Goal: Task Accomplishment & Management: Use online tool/utility

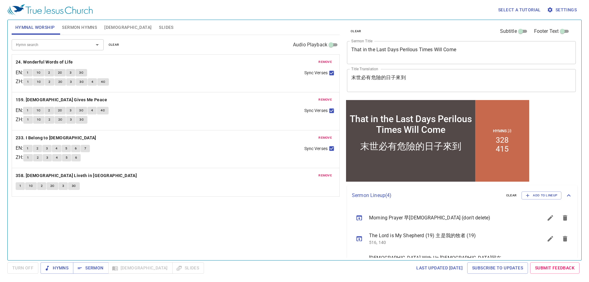
click at [331, 60] on span "remove" at bounding box center [324, 62] width 13 height 6
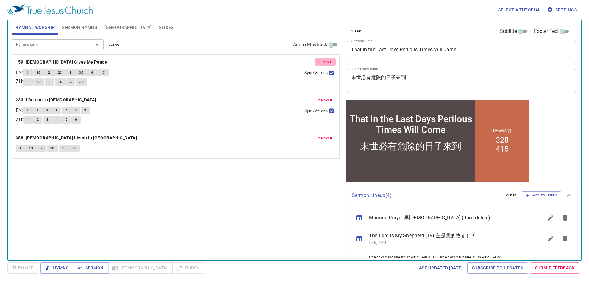
click at [331, 60] on span "remove" at bounding box center [324, 62] width 13 height 6
click at [331, 97] on span "remove" at bounding box center [324, 100] width 13 height 6
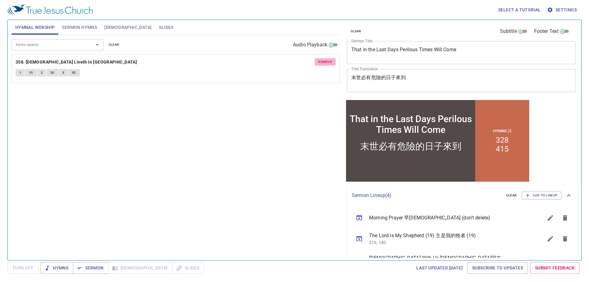
click at [331, 60] on span "remove" at bounding box center [324, 62] width 13 height 6
click at [425, 52] on textarea "That in the Last Days Perilous Times Will Come" at bounding box center [461, 53] width 220 height 12
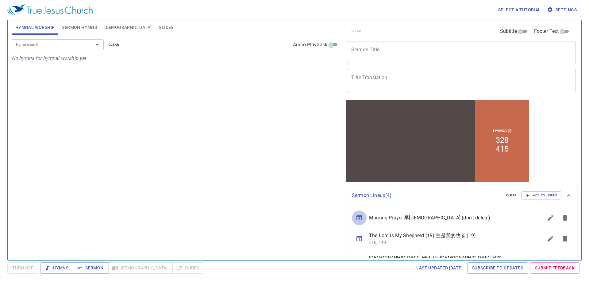
drag, startPoint x: 362, startPoint y: 218, endPoint x: 368, endPoint y: 209, distance: 10.8
click at [362, 218] on icon "sermon lineup list" at bounding box center [359, 217] width 6 height 5
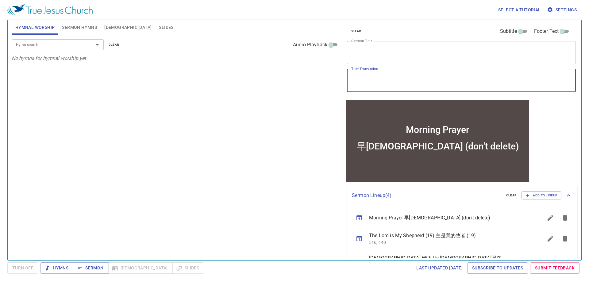
drag, startPoint x: 365, startPoint y: 78, endPoint x: 424, endPoint y: 78, distance: 58.9
click at [424, 78] on textarea "早禱會 (don't delete)" at bounding box center [461, 81] width 220 height 12
type textarea "早禱會"
click at [377, 49] on textarea "Morning Prayer" at bounding box center [461, 53] width 220 height 12
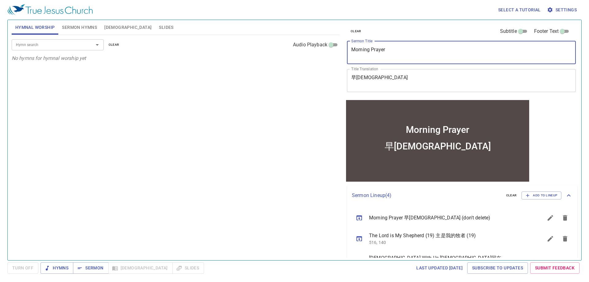
paste textarea "Come To The Feast"
type textarea "Come To The Feast"
click at [374, 80] on textarea "早禱會" at bounding box center [461, 81] width 220 height 12
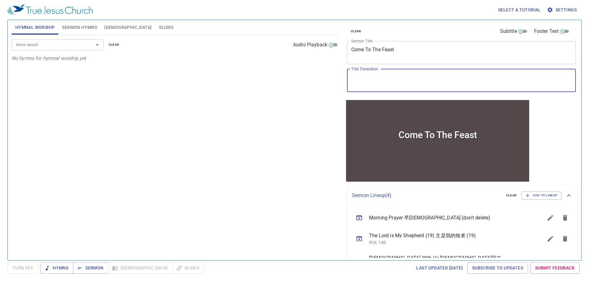
click at [78, 28] on span "Sermon Hymns" at bounding box center [79, 28] width 35 height 8
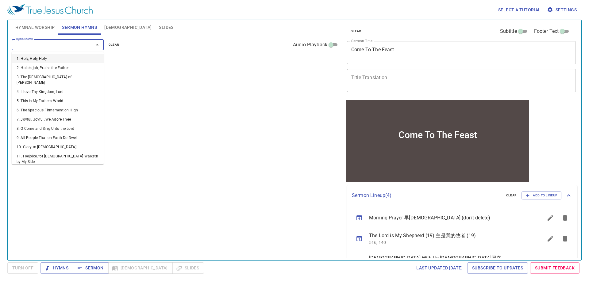
click at [68, 42] on input "Hymn search" at bounding box center [48, 44] width 70 height 7
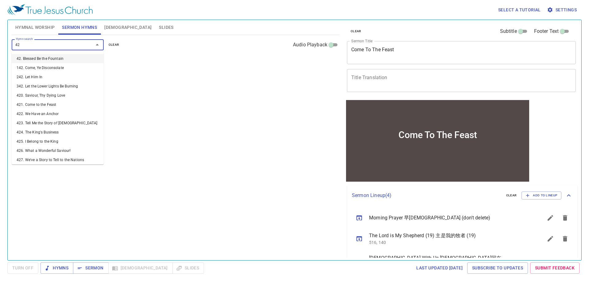
type input "421"
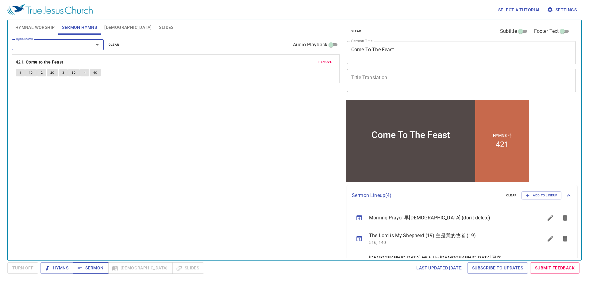
click at [94, 270] on span "Sermon" at bounding box center [90, 268] width 25 height 8
click at [20, 75] on span "1" at bounding box center [20, 73] width 2 height 6
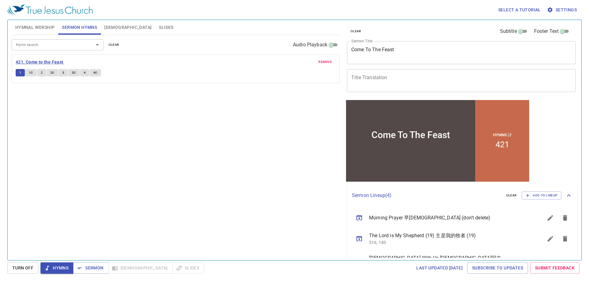
click at [54, 63] on b "421. Come to the Feast" at bounding box center [40, 62] width 48 height 8
click at [372, 78] on textarea "Title Translation" at bounding box center [461, 81] width 220 height 12
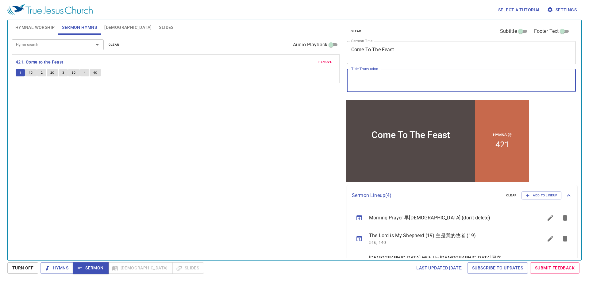
paste textarea "請來赴宴"
type textarea "請來赴宴"
click at [156, 166] on div "Hymn search Hymn search clear Audio Playback remove 421. Come to the Feast 1 1C…" at bounding box center [176, 145] width 328 height 220
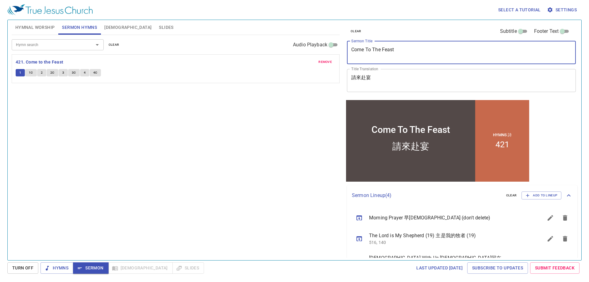
click at [383, 54] on textarea "Come To The Feast" at bounding box center [461, 53] width 220 height 12
drag, startPoint x: 113, startPoint y: 111, endPoint x: 97, endPoint y: 100, distance: 19.6
click at [113, 111] on div "Hymn search Hymn search clear Audio Playback remove 421. Come to the Feast 1 1C…" at bounding box center [176, 145] width 328 height 220
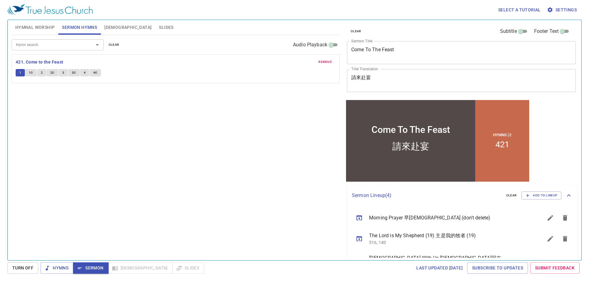
click at [37, 27] on span "Hymnal Worship" at bounding box center [35, 28] width 40 height 8
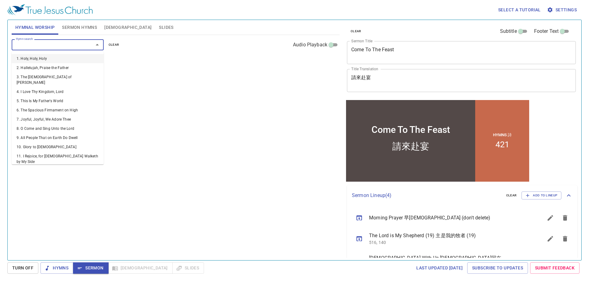
click at [42, 45] on input "Hymn search" at bounding box center [48, 44] width 70 height 7
paste input "405 387"
type input "405 387"
click at [78, 25] on span "Sermon Hymns" at bounding box center [79, 28] width 35 height 8
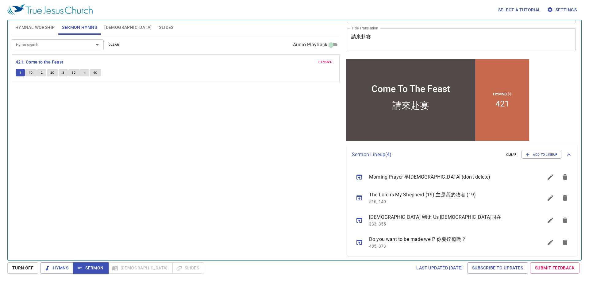
scroll to position [41, 0]
click at [547, 196] on icon "sermon lineup list" at bounding box center [550, 197] width 7 height 7
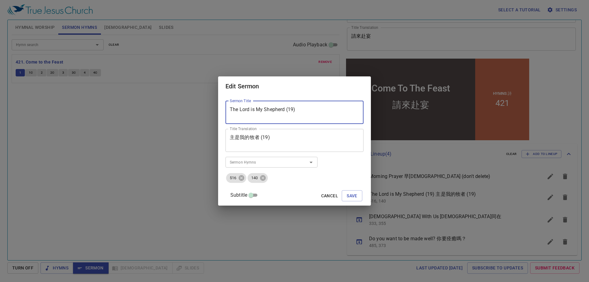
click at [297, 109] on textarea "The Lord is My Shepherd (19)" at bounding box center [294, 112] width 129 height 12
type textarea "The Lord is My Shepherd (20)"
type textarea "主是我的牧者 (20)"
click at [244, 179] on icon at bounding box center [242, 178] width 6 height 6
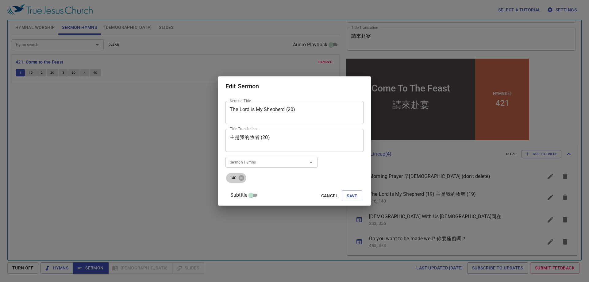
click at [244, 179] on icon at bounding box center [242, 178] width 6 height 6
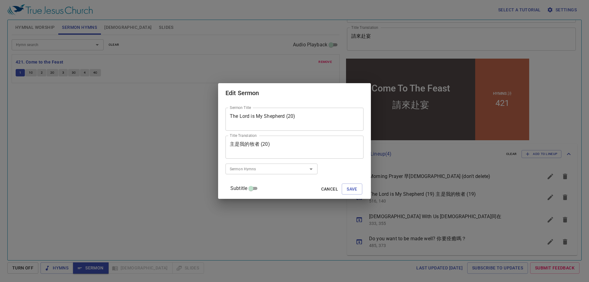
click at [252, 170] on input "Sermon Hymns" at bounding box center [262, 168] width 70 height 7
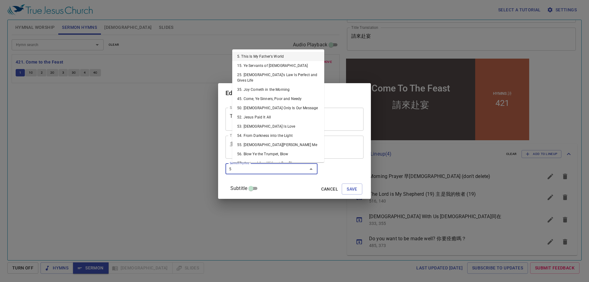
type input "53"
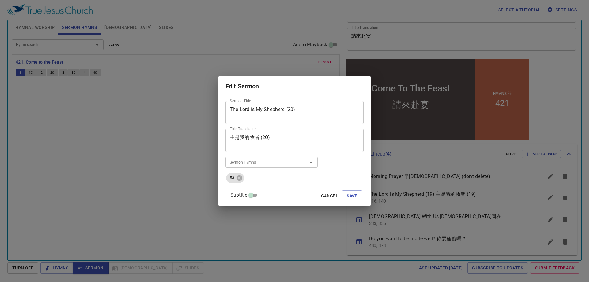
click at [253, 165] on input "Sermon Hymns" at bounding box center [262, 162] width 70 height 7
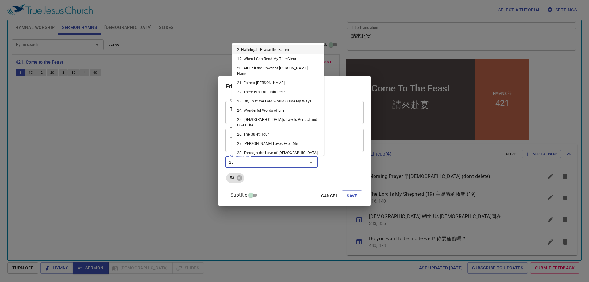
type input "257"
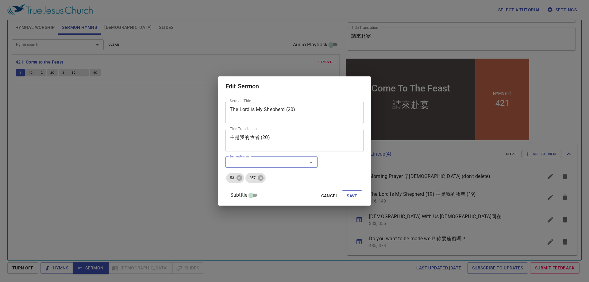
click at [347, 197] on span "Save" at bounding box center [352, 196] width 11 height 8
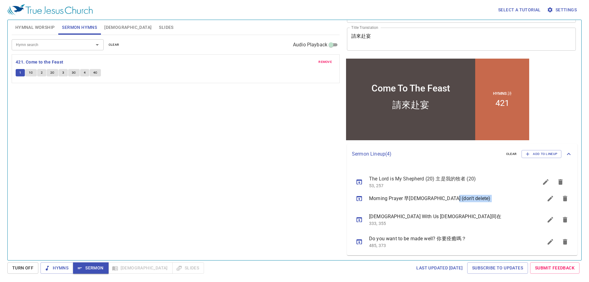
drag, startPoint x: 470, startPoint y: 193, endPoint x: 470, endPoint y: 174, distance: 19.3
click at [470, 174] on ul "Morning Prayer 早禱會 (don't delete) The Lord is My Shepherd (20) 主是我的牧者 (20) 53, …" at bounding box center [462, 209] width 230 height 91
click at [232, 204] on div "Hymn search Hymn search clear Audio Playback remove 421. Come to the Feast 1 1C…" at bounding box center [176, 145] width 328 height 220
click at [563, 219] on icon "sermon lineup list" at bounding box center [565, 220] width 4 height 6
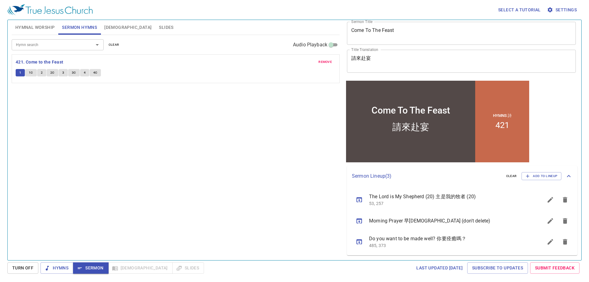
click at [561, 245] on icon "sermon lineup list" at bounding box center [564, 241] width 7 height 7
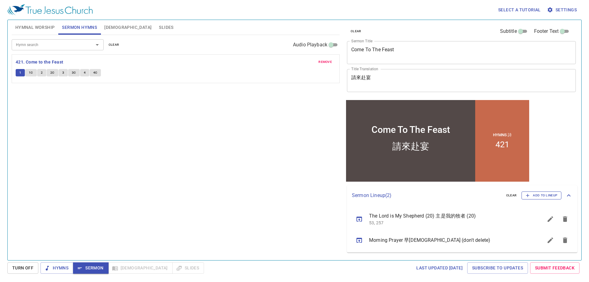
click at [537, 194] on span "Add to Lineup" at bounding box center [541, 196] width 32 height 6
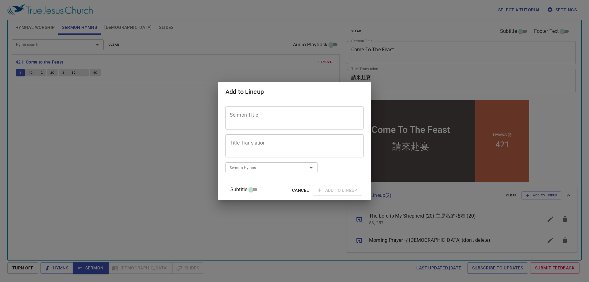
click at [265, 123] on textarea "Sermon Title" at bounding box center [294, 118] width 129 height 12
paste textarea "What Are We Praying For (1)?"
type textarea "What Are We Praying For (1)?"
click at [257, 149] on textarea "Title Translation" at bounding box center [294, 146] width 129 height 12
paste textarea "我們求什麼 (1)？"
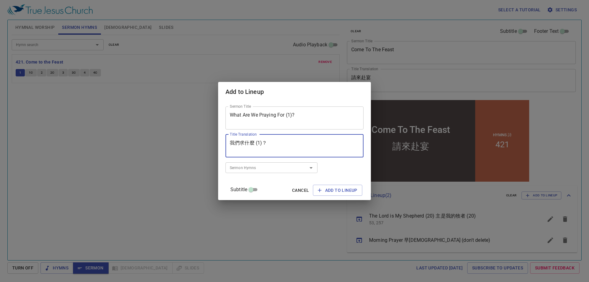
type textarea "我們求什麼 (1)？"
click at [264, 170] on input "Sermon Hymns" at bounding box center [262, 167] width 70 height 7
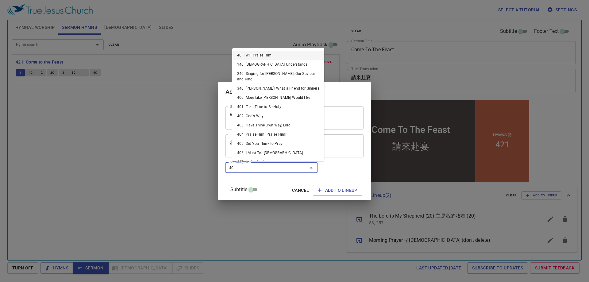
type input "405"
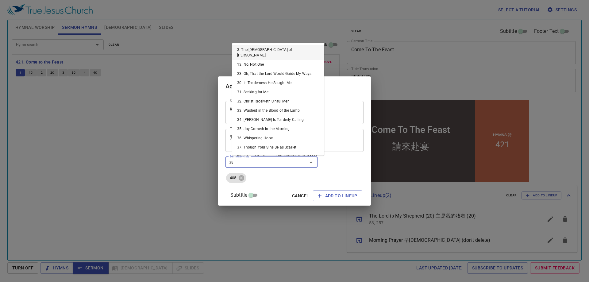
type input "387"
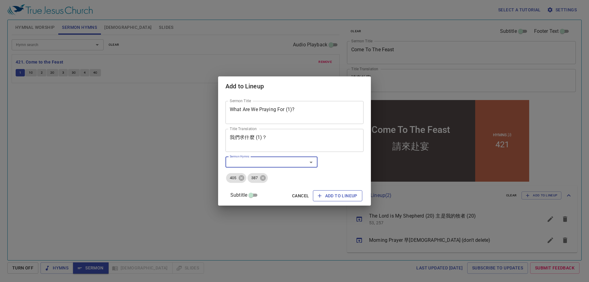
click at [322, 197] on span "Add to Lineup" at bounding box center [338, 196] width 40 height 8
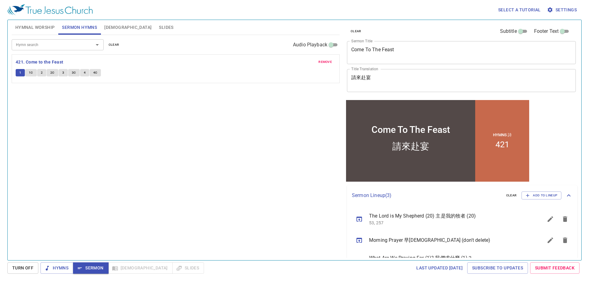
scroll to position [19, 0]
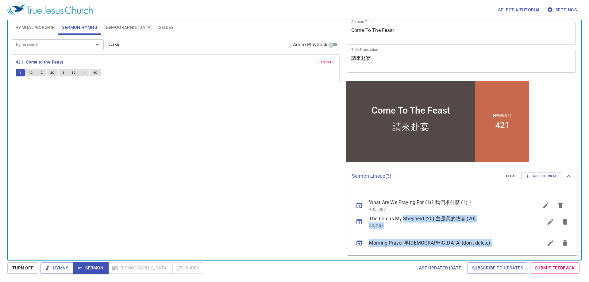
drag, startPoint x: 395, startPoint y: 240, endPoint x: 403, endPoint y: 197, distance: 43.6
click at [403, 197] on ul "The Lord is My Shepherd (20) 主是我的牧者 (20) 53, 257 Morning Prayer 早禱會 (don't dele…" at bounding box center [462, 220] width 230 height 69
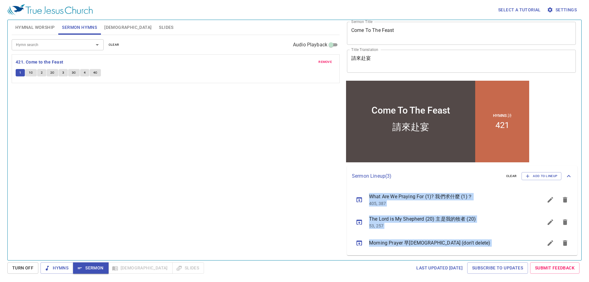
click at [260, 192] on div "Hymn search Hymn search clear Audio Playback remove 421. Come to the Feast 1 1C…" at bounding box center [176, 145] width 328 height 220
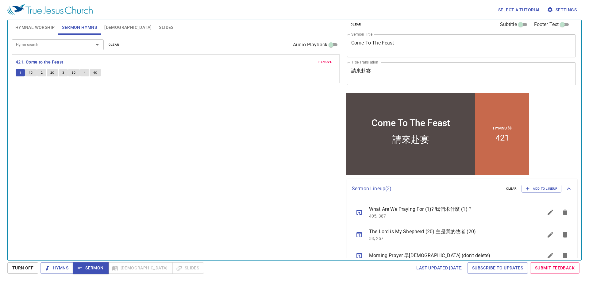
scroll to position [0, 0]
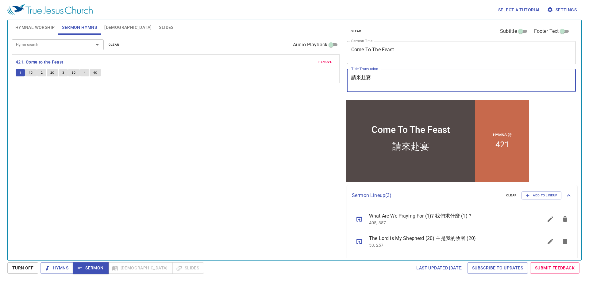
drag, startPoint x: 380, startPoint y: 76, endPoint x: 314, endPoint y: 89, distance: 66.9
click at [314, 89] on div "Hymnal Worship Sermon Hymns Bible Slides Hymn search Hymn search clear Audio Pl…" at bounding box center [294, 137] width 571 height 240
click at [83, 147] on div "Hymn search Hymn search clear Audio Playback remove 421. Come to the Feast 1 1C…" at bounding box center [176, 145] width 328 height 220
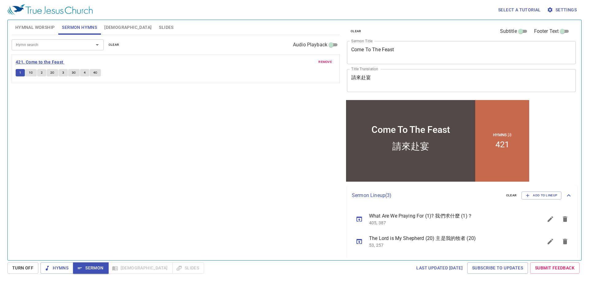
click at [36, 60] on b "421. Come to the Feast" at bounding box center [40, 62] width 48 height 8
click at [20, 73] on span "1" at bounding box center [20, 73] width 2 height 6
click at [138, 149] on div "Hymn search Hymn search clear Audio Playback remove 421. Come to the Feast 1 1C…" at bounding box center [176, 145] width 328 height 220
click at [147, 146] on div "Hymn search Hymn search clear Audio Playback remove 421. Come to the Feast 1 1C…" at bounding box center [176, 145] width 328 height 220
click at [151, 147] on div "Hymn search Hymn search clear Audio Playback remove 421. Come to the Feast 1 1C…" at bounding box center [176, 145] width 328 height 220
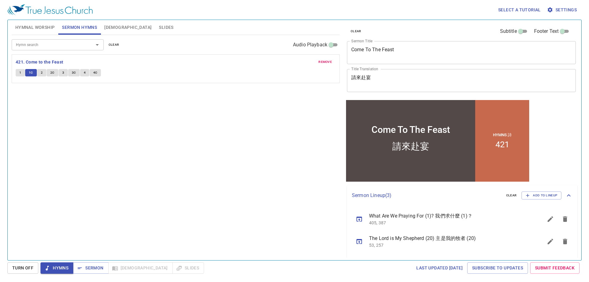
click at [195, 157] on div "Hymn search Hymn search clear Audio Playback remove 421. Come to the Feast 1 1C…" at bounding box center [176, 145] width 328 height 220
click at [127, 160] on div "Hymn search Hymn search clear Audio Playback remove 421. Come to the Feast 1 1C…" at bounding box center [176, 145] width 328 height 220
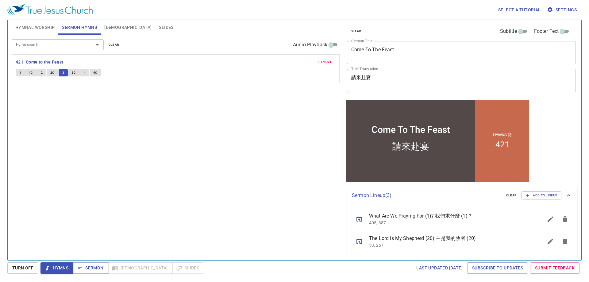
click at [144, 163] on div "Hymn search Hymn search clear Audio Playback remove 421. Come to the Feast 1 1C…" at bounding box center [176, 145] width 328 height 220
click at [145, 163] on div "Hymn search Hymn search clear Audio Playback remove 421. Come to the Feast 1 1C…" at bounding box center [176, 145] width 328 height 220
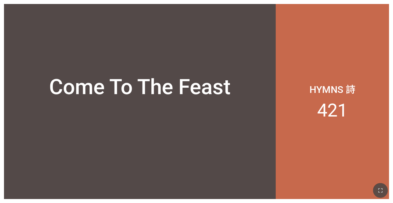
drag, startPoint x: 380, startPoint y: 190, endPoint x: 45, endPoint y: 150, distance: 336.8
click at [379, 190] on icon "button" at bounding box center [379, 190] width 7 height 7
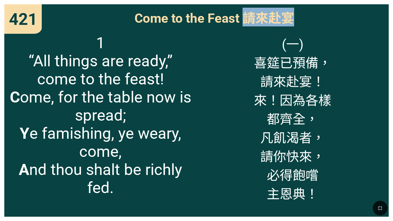
drag, startPoint x: 293, startPoint y: 20, endPoint x: 241, endPoint y: 20, distance: 51.5
click at [241, 20] on span "Come to the Feast 請來赴宴" at bounding box center [214, 17] width 160 height 19
copy span "請來赴宴"
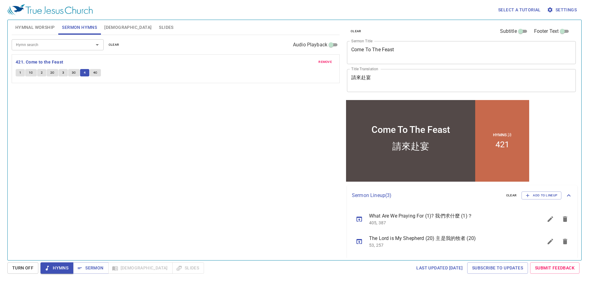
click at [175, 168] on div "Hymn search Hymn search clear Audio Playback remove 421. Come to the Feast 1 1C…" at bounding box center [176, 145] width 328 height 220
click at [177, 179] on div "Hymn search Hymn search clear Audio Playback remove 421. Come to the Feast 1 1C…" at bounding box center [176, 145] width 328 height 220
click at [145, 187] on div "Hymn search Hymn search clear Audio Playback remove 421. Come to the Feast 1 1C…" at bounding box center [176, 145] width 328 height 220
click at [149, 184] on div "Hymn search Hymn search clear Audio Playback remove 421. Come to the Feast 1 1C…" at bounding box center [176, 145] width 328 height 220
click at [88, 268] on span "Sermon" at bounding box center [90, 268] width 25 height 8
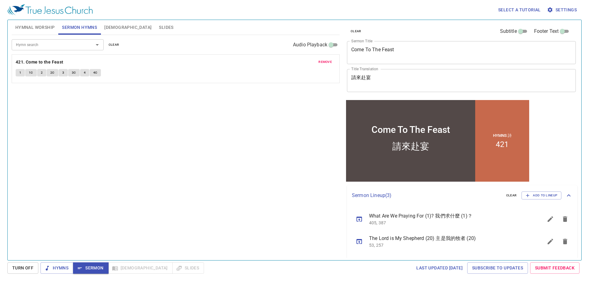
click at [80, 173] on div "Hymn search Hymn search clear Audio Playback remove 421. Come to the Feast 1 1C…" at bounding box center [176, 145] width 328 height 220
click at [111, 29] on span "[DEMOGRAPHIC_DATA]" at bounding box center [127, 28] width 47 height 8
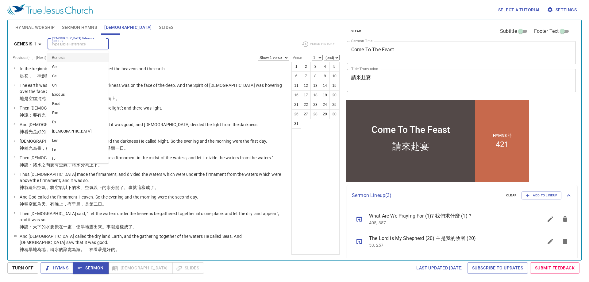
click at [68, 44] on input "[DEMOGRAPHIC_DATA] Reference (Ctrl + /)" at bounding box center [73, 43] width 48 height 7
type input "lk 14"
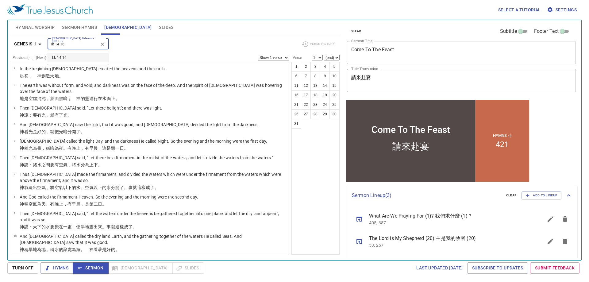
type input "lk 14 16"
click at [334, 57] on select "(end) 1 2 3 4 5 6 7 8 9 10 11 12 13 14 15 16 17 18 19 20 21 22 23 24 25 26 27 2…" at bounding box center [332, 58] width 16 height 6
select select "16"
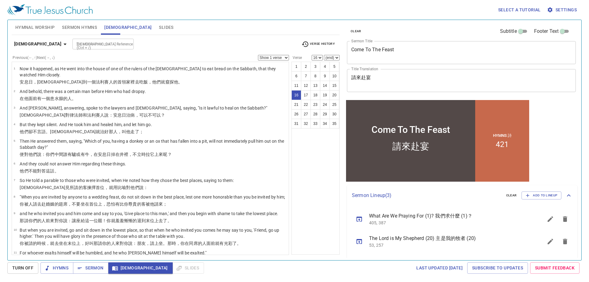
scroll to position [200, 0]
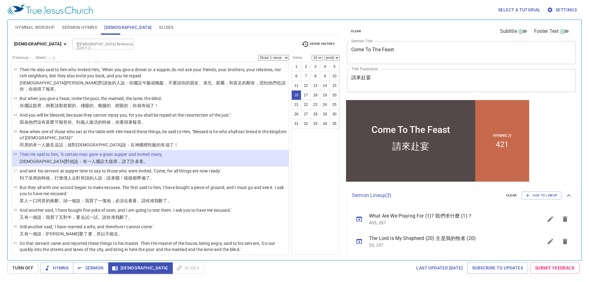
select select "20"
click at [324, 55] on select "(end) 17 18 19 20 21 22 23 24 25 26 27 28 29 30 31 32 33 34 35" at bounding box center [332, 58] width 16 height 6
click at [221, 42] on div "Bible Reference (Ctrl + /) Bible Reference (Ctrl + /)" at bounding box center [184, 44] width 224 height 11
click at [248, 31] on div "Hymnal Worship Sermon Hymns Bible Slides" at bounding box center [176, 27] width 328 height 15
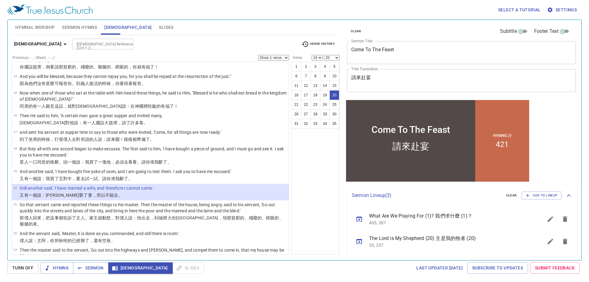
scroll to position [230, 0]
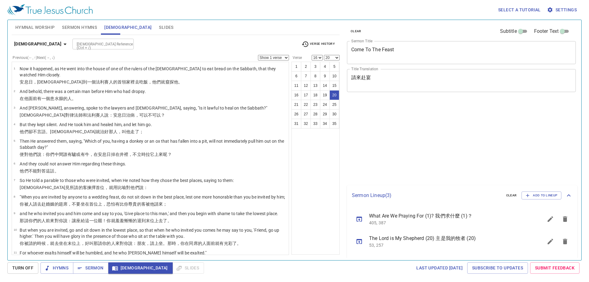
select select "16"
select select "20"
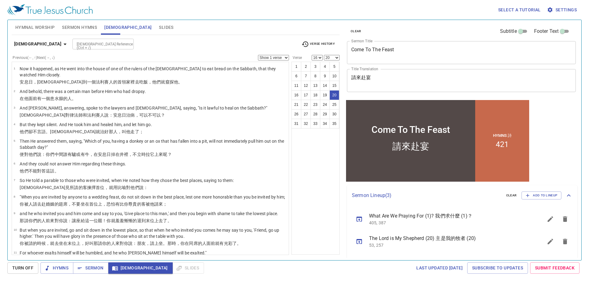
scroll to position [230, 0]
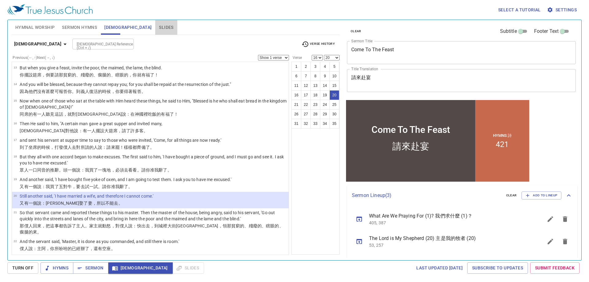
click at [155, 23] on button "Slides" at bounding box center [166, 27] width 22 height 15
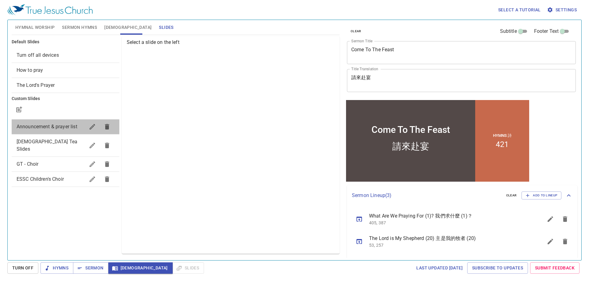
click at [39, 128] on span "Announcement & prayer list" at bounding box center [47, 127] width 61 height 6
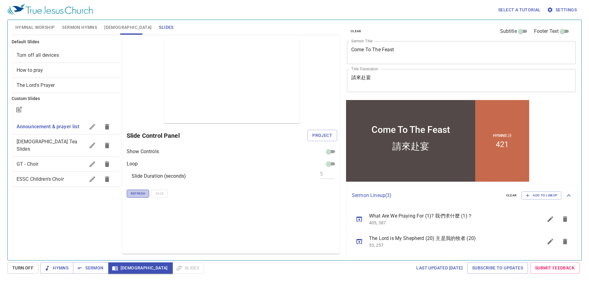
click at [141, 195] on span "Refresh" at bounding box center [138, 194] width 14 height 6
click at [138, 194] on span "Refresh" at bounding box center [138, 194] width 14 height 6
click at [138, 193] on span "Refresh" at bounding box center [138, 194] width 14 height 6
click at [135, 194] on span "Refresh" at bounding box center [138, 194] width 14 height 6
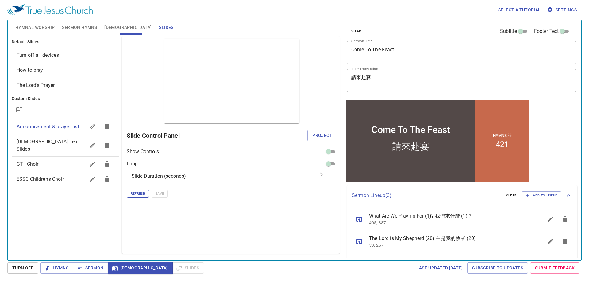
click at [136, 194] on span "Refresh" at bounding box center [138, 194] width 14 height 6
click at [129, 211] on div "Preview Only Slide Control Panel Project Show Controls Loop Slide Duration (sec…" at bounding box center [231, 144] width 218 height 217
click at [107, 207] on div "Default Slides Turn off all devices How to pray The Lord's Prayer Custom Slides…" at bounding box center [65, 145] width 110 height 220
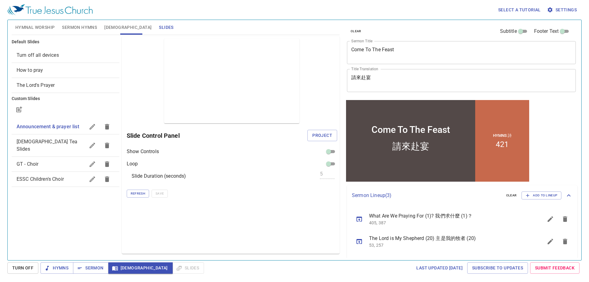
click at [89, 240] on div "Default Slides Turn off all devices How to pray The Lord's Prayer Custom Slides…" at bounding box center [65, 145] width 110 height 220
click at [90, 29] on span "Sermon Hymns" at bounding box center [79, 28] width 35 height 8
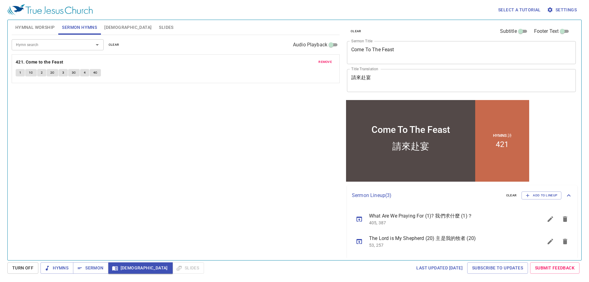
click at [109, 26] on span "[DEMOGRAPHIC_DATA]" at bounding box center [127, 28] width 47 height 8
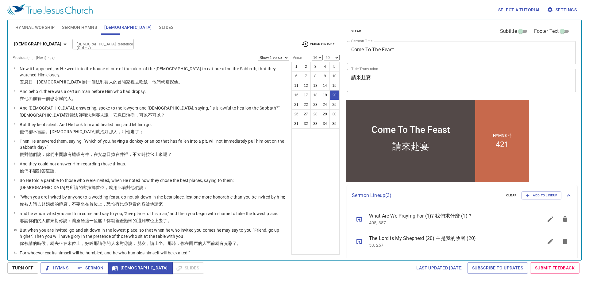
click at [90, 26] on span "Sermon Hymns" at bounding box center [79, 28] width 35 height 8
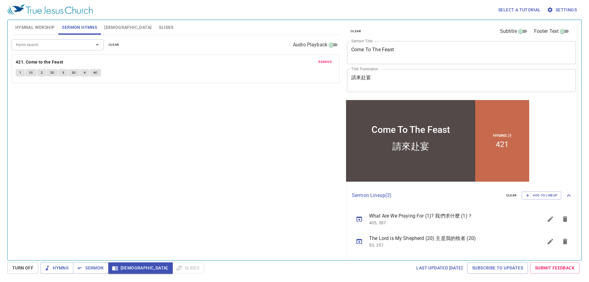
click at [131, 13] on div "Select a tutorial Settings" at bounding box center [293, 10] width 572 height 20
click at [111, 29] on span "[DEMOGRAPHIC_DATA]" at bounding box center [127, 28] width 47 height 8
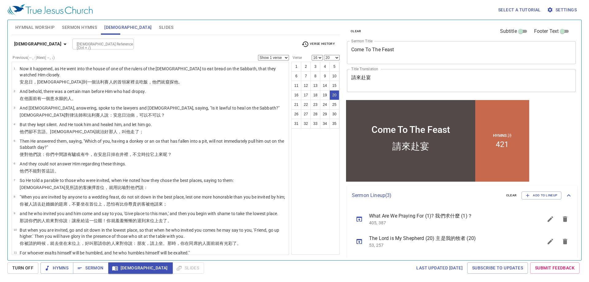
click at [74, 44] on input "[DEMOGRAPHIC_DATA] Reference (Ctrl + /)" at bounding box center [98, 43] width 48 height 7
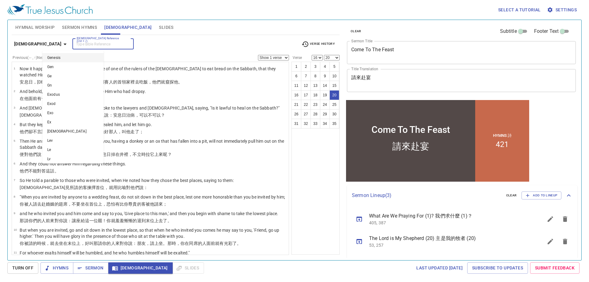
scroll to position [230, 0]
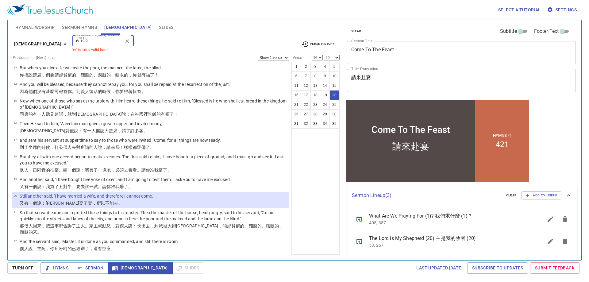
click at [74, 43] on input "rv 19 9" at bounding box center [98, 40] width 48 height 7
type input "rev 19 9"
select select "9"
select select
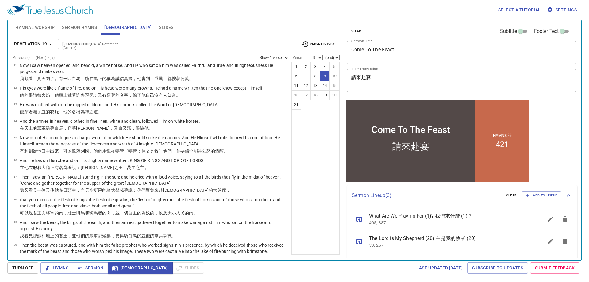
scroll to position [68, 0]
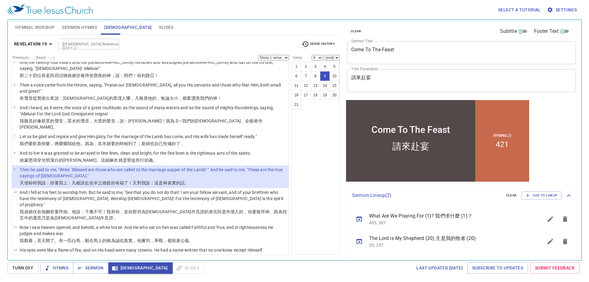
click at [247, 37] on div "[DEMOGRAPHIC_DATA] 19 [DEMOGRAPHIC_DATA] Reference (Ctrl + /) [DEMOGRAPHIC_DATA…" at bounding box center [176, 145] width 328 height 220
click at [203, 38] on div "[DEMOGRAPHIC_DATA] 19 [DEMOGRAPHIC_DATA] Reference (Ctrl + /) [DEMOGRAPHIC_DATA…" at bounding box center [176, 145] width 328 height 220
click at [88, 268] on span "Sermon" at bounding box center [90, 268] width 25 height 8
click at [159, 27] on span "Slides" at bounding box center [166, 28] width 14 height 8
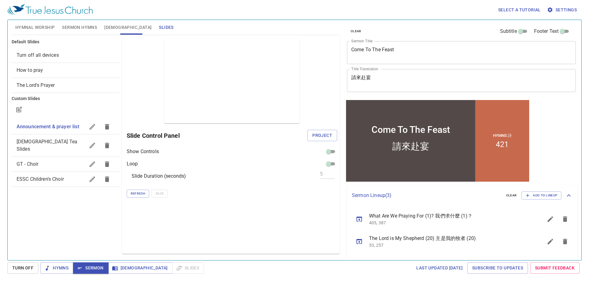
click at [220, 20] on div "Hymnal Worship Sermon Hymns Bible Slides" at bounding box center [176, 27] width 328 height 15
click at [230, 13] on div "Select a tutorial Settings" at bounding box center [293, 10] width 572 height 20
click at [139, 196] on span "Refresh" at bounding box center [138, 194] width 14 height 6
click at [216, 213] on div "Preview Only Slide Control Panel Project Show Controls Loop Slide Duration (sec…" at bounding box center [231, 144] width 218 height 217
click at [275, 135] on h6 "Slide Control Panel" at bounding box center [217, 136] width 181 height 10
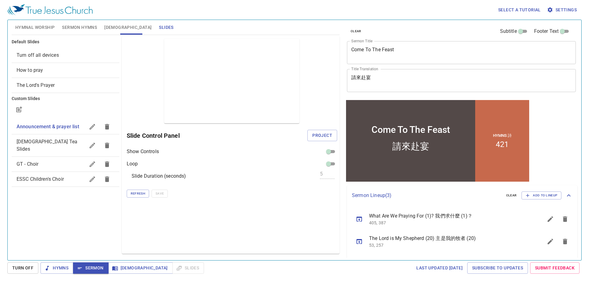
click at [273, 133] on h6 "Slide Control Panel" at bounding box center [217, 136] width 181 height 10
click at [314, 136] on span "Project" at bounding box center [322, 136] width 20 height 8
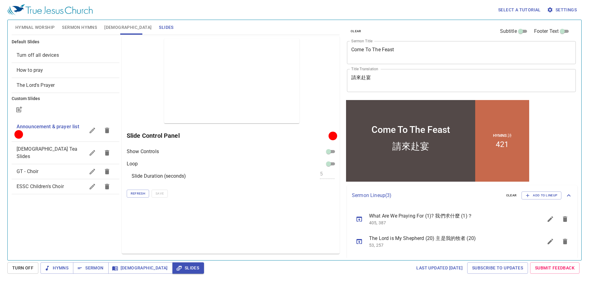
click at [232, 16] on div "Select a tutorial Settings" at bounding box center [293, 10] width 572 height 20
click at [206, 8] on div "Select a tutorial Settings" at bounding box center [293, 10] width 572 height 20
click at [171, 13] on div "Select a tutorial Settings" at bounding box center [293, 10] width 572 height 20
click at [88, 268] on span "Sermon" at bounding box center [90, 268] width 25 height 8
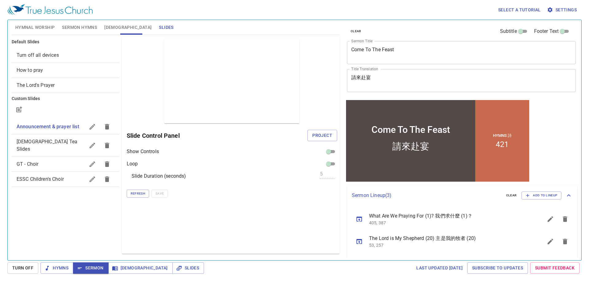
click at [64, 54] on span "Turn off all devices" at bounding box center [66, 55] width 98 height 7
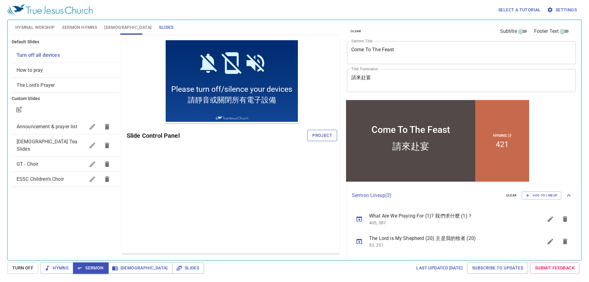
click at [324, 137] on span "Project" at bounding box center [322, 136] width 20 height 8
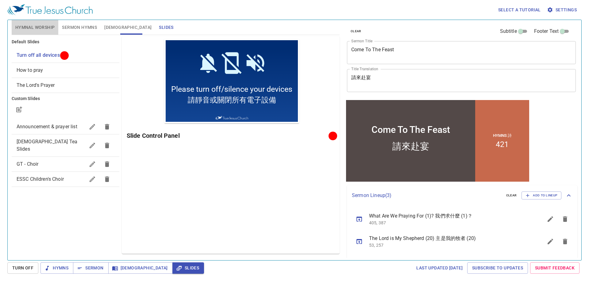
click at [40, 26] on span "Hymnal Worship" at bounding box center [35, 28] width 40 height 8
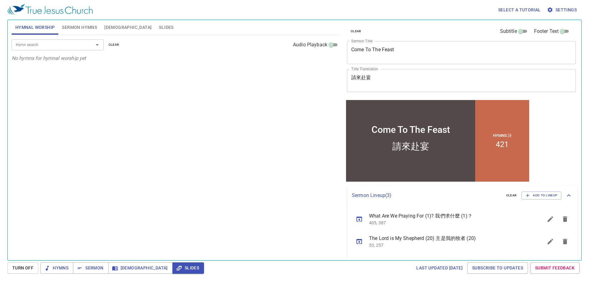
click at [84, 22] on button "Sermon Hymns" at bounding box center [79, 27] width 42 height 15
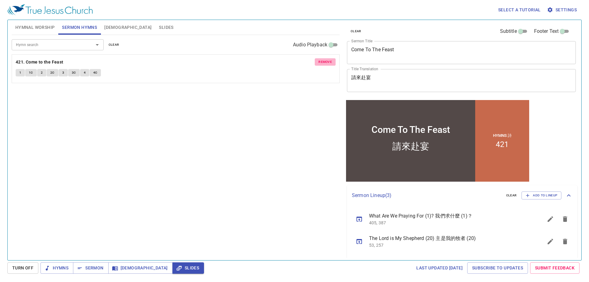
click at [320, 63] on span "remove" at bounding box center [324, 62] width 13 height 6
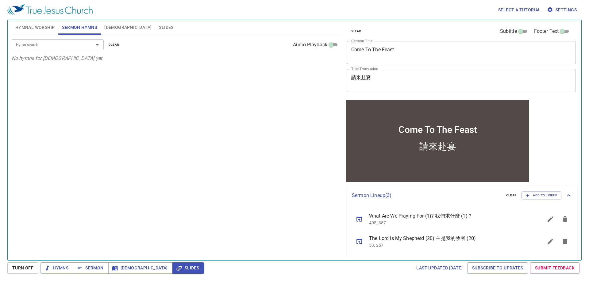
click at [375, 53] on textarea "Come To The Feast" at bounding box center [461, 53] width 220 height 12
click at [358, 221] on icon "sermon lineup list" at bounding box center [359, 219] width 6 height 5
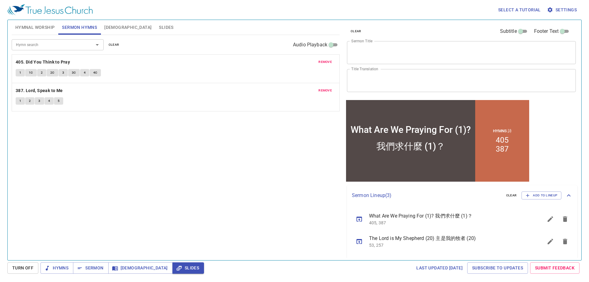
drag, startPoint x: 559, startPoint y: 220, endPoint x: 545, endPoint y: 216, distance: 15.0
click at [561, 220] on icon "sermon lineup list" at bounding box center [564, 218] width 7 height 7
click at [89, 268] on span "Sermon" at bounding box center [90, 268] width 25 height 8
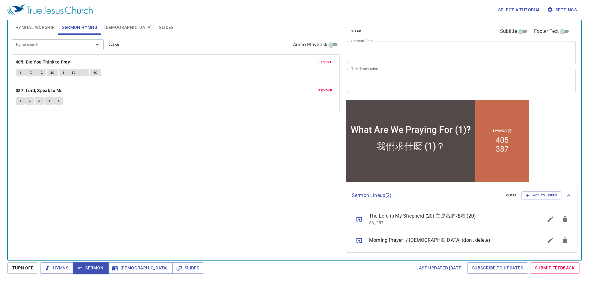
click at [32, 28] on span "Hymnal Worship" at bounding box center [35, 28] width 40 height 8
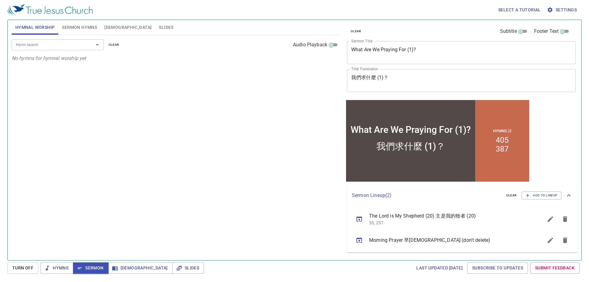
click at [50, 42] on input "Hymn search" at bounding box center [48, 44] width 70 height 7
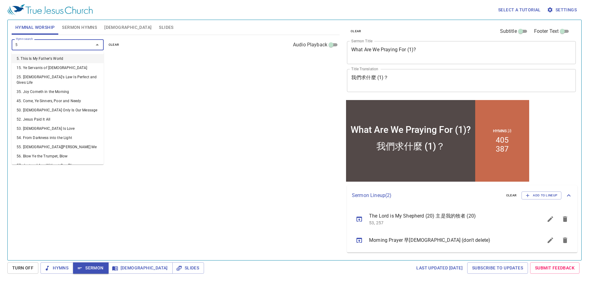
type input "58"
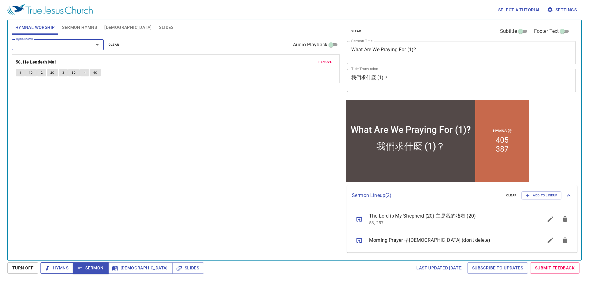
click at [51, 270] on span "Hymns" at bounding box center [56, 268] width 23 height 8
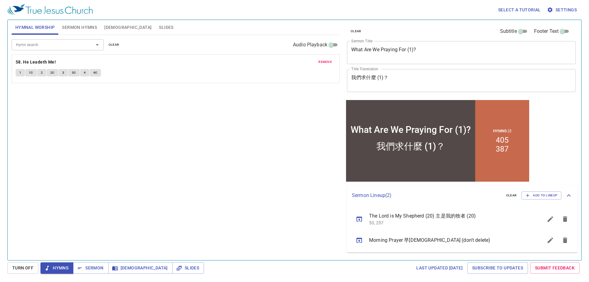
click at [75, 43] on input "Hymn search" at bounding box center [48, 44] width 70 height 7
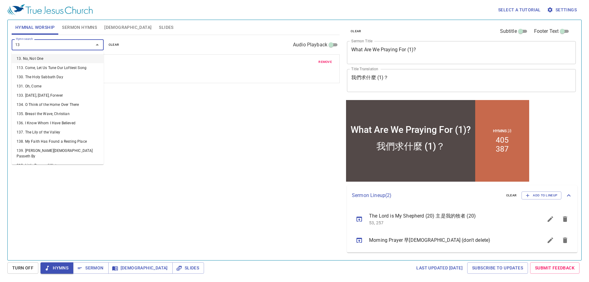
type input "133"
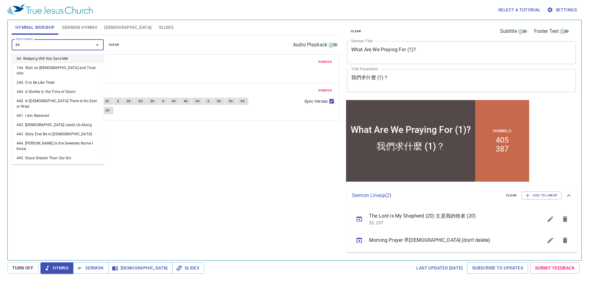
type input "440"
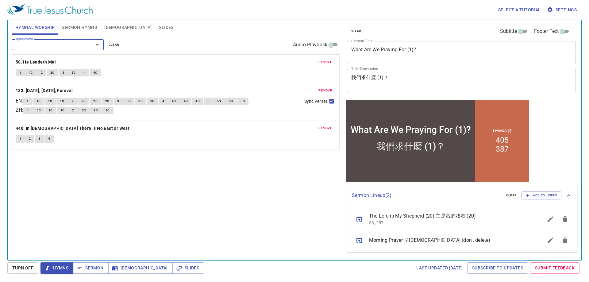
click at [321, 130] on span "remove" at bounding box center [324, 128] width 13 height 6
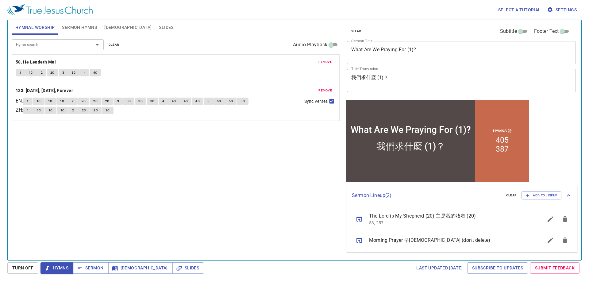
click at [66, 46] on input "Hymn search" at bounding box center [48, 44] width 70 height 7
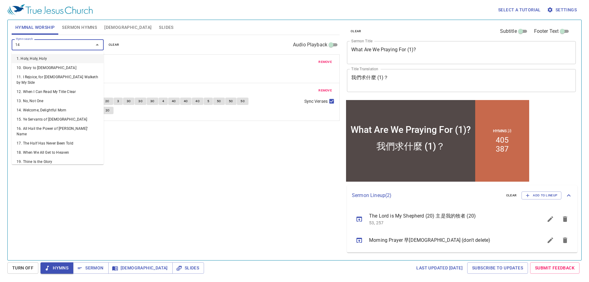
type input "140"
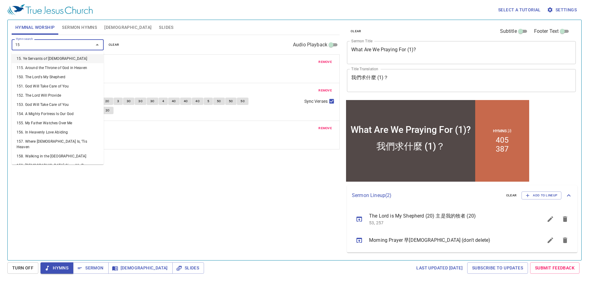
type input "152"
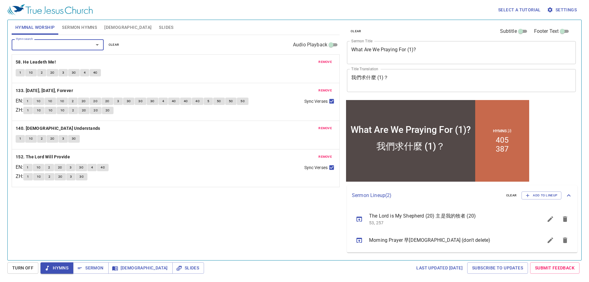
click at [205, 35] on div "Hymn search Hymn search clear Audio Playback" at bounding box center [176, 45] width 328 height 20
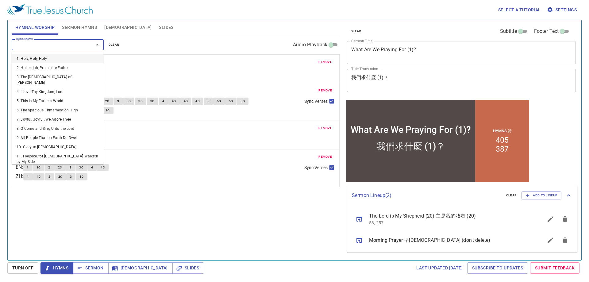
click at [61, 47] on input "Hymn search" at bounding box center [48, 44] width 70 height 7
type input "168"
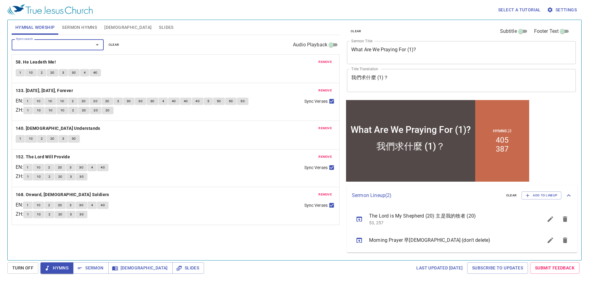
click at [167, 41] on div "Hymn search Hymn search clear Audio Playback" at bounding box center [176, 45] width 328 height 20
click at [187, 14] on div "Select a tutorial Settings" at bounding box center [293, 10] width 572 height 20
click at [220, 19] on div "Select a tutorial Settings" at bounding box center [293, 10] width 572 height 20
click at [20, 74] on span "1" at bounding box center [20, 73] width 2 height 6
click at [248, 29] on div "Hymnal Worship Sermon Hymns [DEMOGRAPHIC_DATA] Slides" at bounding box center [176, 27] width 328 height 15
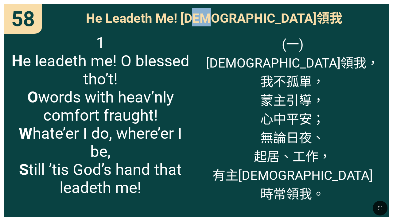
drag, startPoint x: 281, startPoint y: 18, endPoint x: 258, endPoint y: 18, distance: 22.7
click at [258, 18] on span "He Leadeth Me! [DEMOGRAPHIC_DATA]領我" at bounding box center [214, 17] width 256 height 19
click at [262, 17] on span "He Leadeth Me! [DEMOGRAPHIC_DATA]領我" at bounding box center [214, 17] width 256 height 19
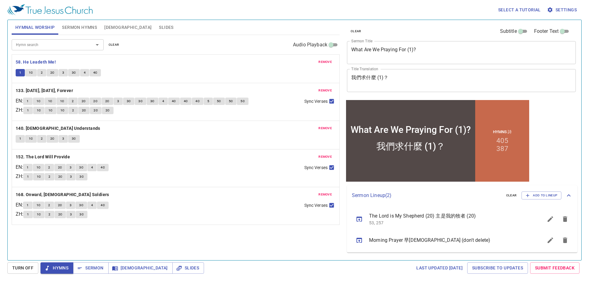
click at [58, 267] on span "Hymns" at bounding box center [56, 268] width 23 height 8
drag, startPoint x: 92, startPoint y: 270, endPoint x: 63, endPoint y: 269, distance: 28.5
click at [91, 269] on span "Sermon" at bounding box center [90, 268] width 25 height 8
click at [197, 34] on div "Hymnal Worship Sermon Hymns [DEMOGRAPHIC_DATA] Slides" at bounding box center [176, 27] width 328 height 15
click at [58, 269] on span "Hymns" at bounding box center [56, 268] width 23 height 8
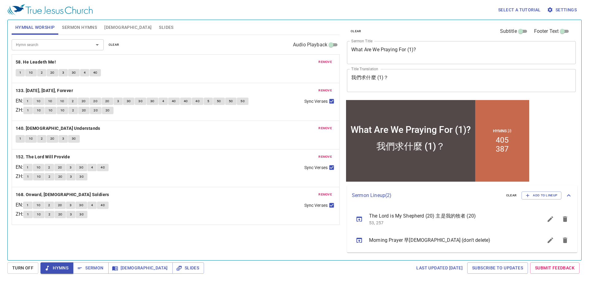
click at [193, 31] on div "Hymnal Worship Sermon Hymns [DEMOGRAPHIC_DATA] Slides" at bounding box center [176, 27] width 328 height 15
click at [159, 26] on span "Slides" at bounding box center [166, 28] width 14 height 8
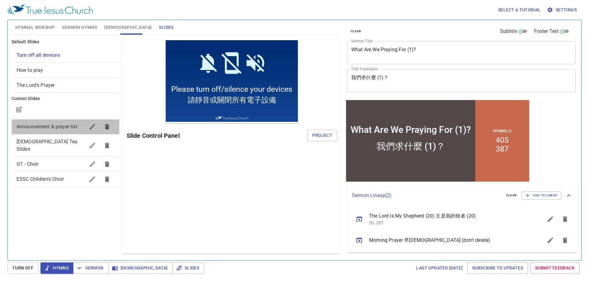
click at [41, 125] on span "Announcement & prayer list" at bounding box center [47, 127] width 61 height 6
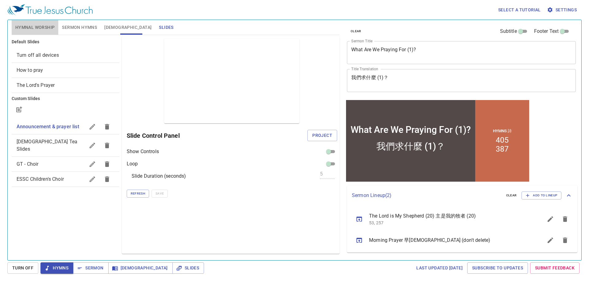
click at [24, 30] on span "Hymnal Worship" at bounding box center [35, 28] width 40 height 8
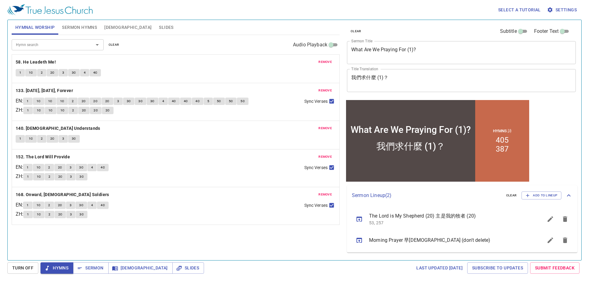
click at [77, 29] on span "Sermon Hymns" at bounding box center [79, 28] width 35 height 8
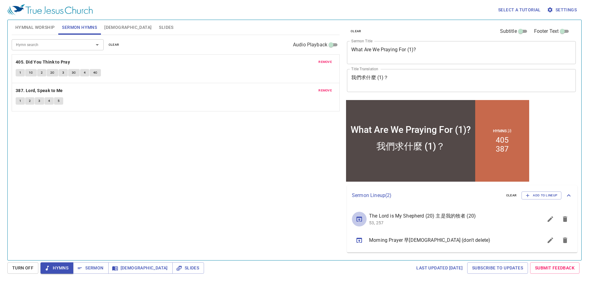
click at [359, 220] on icon "sermon lineup list" at bounding box center [359, 218] width 7 height 7
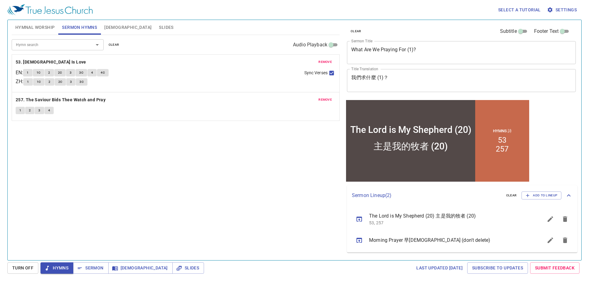
click at [40, 27] on span "Hymnal Worship" at bounding box center [35, 28] width 40 height 8
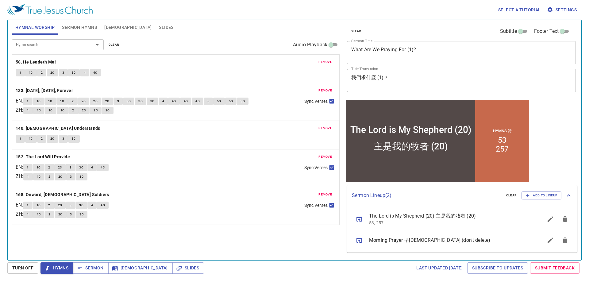
click at [199, 32] on div "Hymnal Worship Sermon Hymns [DEMOGRAPHIC_DATA] Slides" at bounding box center [176, 27] width 328 height 15
click at [18, 72] on button "1" at bounding box center [20, 72] width 9 height 7
click at [202, 34] on div "Hymnal Worship Sermon Hymns [DEMOGRAPHIC_DATA] Slides" at bounding box center [176, 27] width 328 height 15
click at [206, 12] on div "Select a tutorial Settings" at bounding box center [293, 10] width 572 height 20
click at [78, 26] on span "Sermon Hymns" at bounding box center [79, 28] width 35 height 8
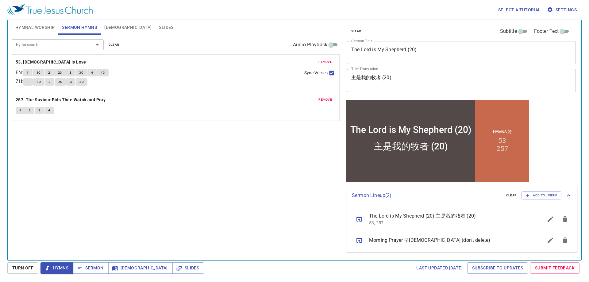
click at [25, 28] on span "Hymnal Worship" at bounding box center [35, 28] width 40 height 8
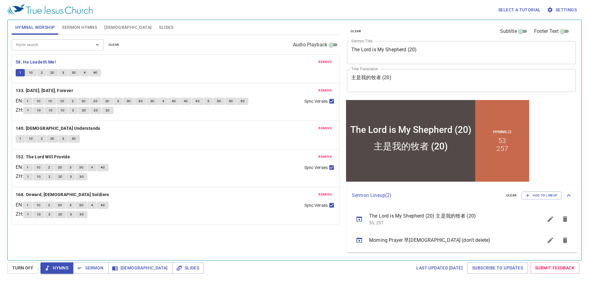
click at [114, 240] on div "Hymn search Hymn search clear Audio Playback remove 58. He Leadeth Me! 1 1C 2 2…" at bounding box center [176, 145] width 328 height 220
click at [230, 244] on div "Hymn search Hymn search clear Audio Playback remove 58. He Leadeth Me! 1 1C 2 2…" at bounding box center [176, 145] width 328 height 220
click at [192, 245] on div "Hymn search Hymn search clear Audio Playback remove 58. He Leadeth Me! 1 1C 2 2…" at bounding box center [176, 145] width 328 height 220
click at [190, 248] on div "Hymn search Hymn search clear Audio Playback remove 58. He Leadeth Me! 1 1C 2 2…" at bounding box center [176, 145] width 328 height 220
click at [217, 34] on div "Hymnal Worship Sermon Hymns [DEMOGRAPHIC_DATA] Slides" at bounding box center [176, 27] width 328 height 15
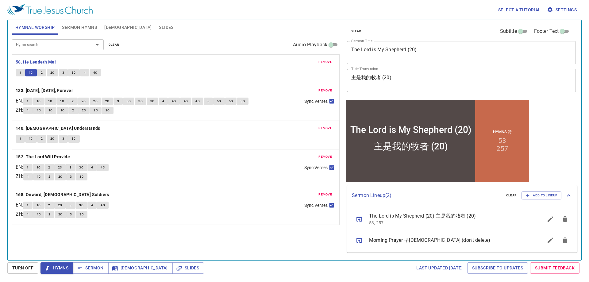
click at [215, 42] on div "Hymn search Hymn search clear Audio Playback" at bounding box center [176, 45] width 328 height 20
click at [206, 43] on div "Hymn search Hymn search clear Audio Playback" at bounding box center [176, 45] width 328 height 20
click at [213, 43] on div "Hymn search Hymn search clear Audio Playback" at bounding box center [176, 45] width 328 height 20
drag, startPoint x: 211, startPoint y: 44, endPoint x: 220, endPoint y: 44, distance: 8.3
click at [212, 44] on div "Hymn search Hymn search clear Audio Playback" at bounding box center [176, 45] width 328 height 20
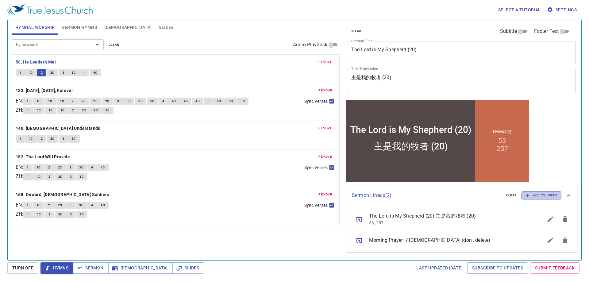
click at [538, 195] on span "Add to Lineup" at bounding box center [541, 196] width 32 height 6
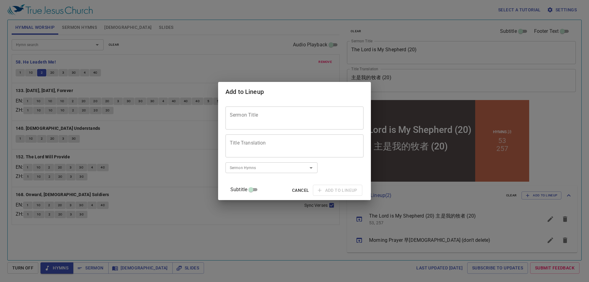
click at [275, 111] on div "Sermon Title" at bounding box center [294, 117] width 138 height 23
paste textarea "What Are We Praying For (1)?"
type textarea "What Are We Praying For (1)?"
drag, startPoint x: 242, startPoint y: 141, endPoint x: 151, endPoint y: 177, distance: 98.3
click at [242, 141] on textarea "Title Translation" at bounding box center [294, 146] width 129 height 12
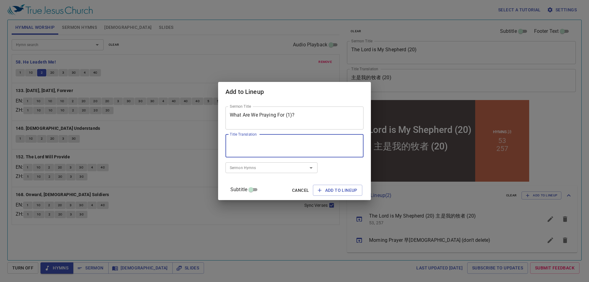
paste textarea "我們求什麼 (1)？"
type textarea "我們求什麼 (1)？"
click at [242, 169] on input "Sermon Hymns" at bounding box center [262, 167] width 70 height 7
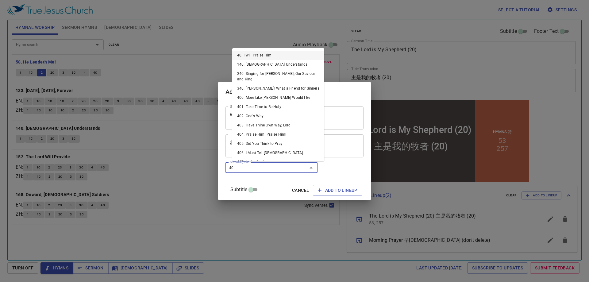
type input "405"
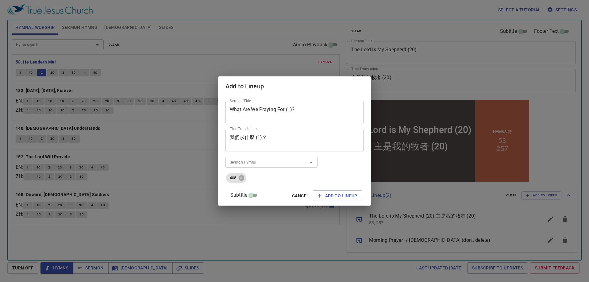
click at [285, 166] on div "Sermon Hymns" at bounding box center [271, 162] width 92 height 11
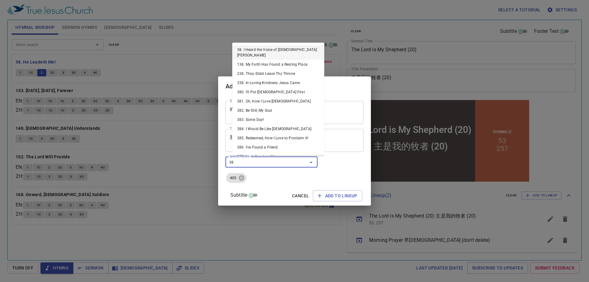
type input "387"
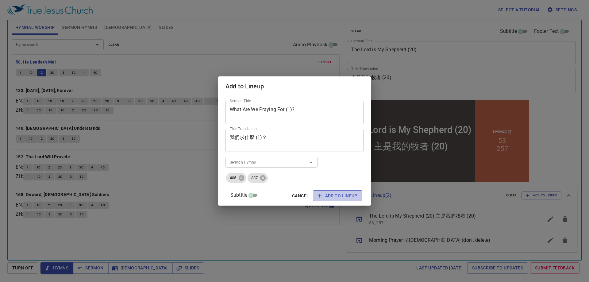
click at [333, 193] on span "Add to Lineup" at bounding box center [338, 196] width 40 height 8
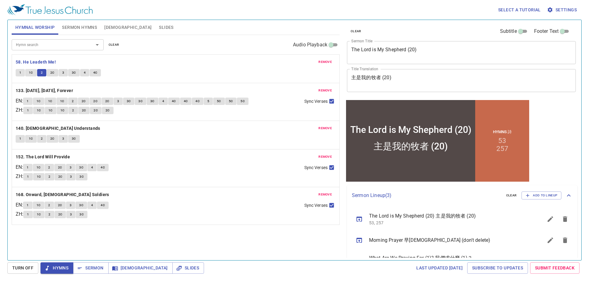
click at [189, 40] on div "Hymn search Hymn search clear Audio Playback" at bounding box center [176, 45] width 328 height 20
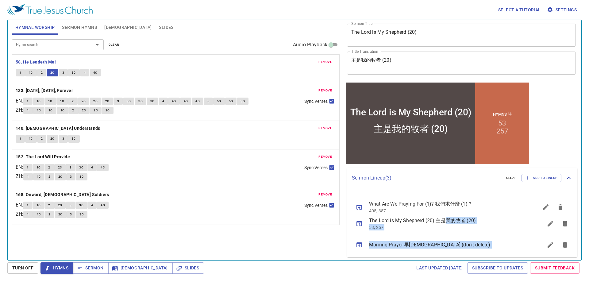
drag, startPoint x: 436, startPoint y: 256, endPoint x: 445, endPoint y: 200, distance: 56.5
click at [445, 200] on ul "The Lord is My Shepherd (20) 主是我的牧者 (20) 53, 257 Morning Prayer 早禱會 (don't dele…" at bounding box center [462, 222] width 230 height 69
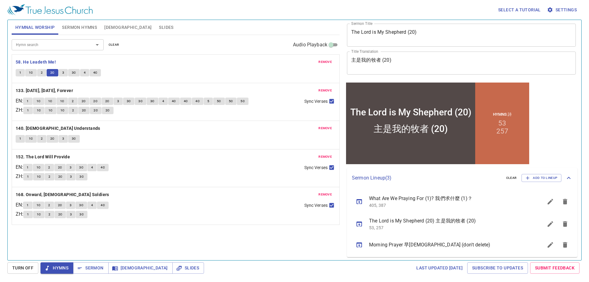
click at [259, 74] on div "1 1C 2 2C 3 3C 4 4C" at bounding box center [176, 73] width 320 height 9
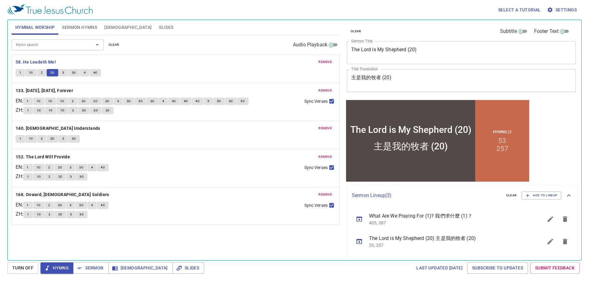
click at [224, 43] on div "Hymn search Hymn search clear Audio Playback" at bounding box center [176, 45] width 328 height 20
click at [260, 24] on div "Hymnal Worship Sermon Hymns Bible Slides" at bounding box center [176, 27] width 328 height 15
click at [179, 83] on div "remove 133. Yesterday, Today, Forever EN : 1 1C 1C 1C 2 2C 2C 2C 3 3C 3C 3C 4 4…" at bounding box center [175, 101] width 327 height 37
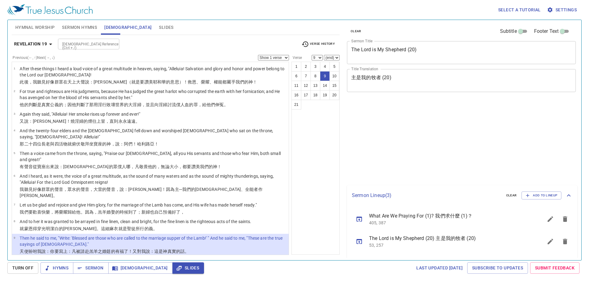
select select "9"
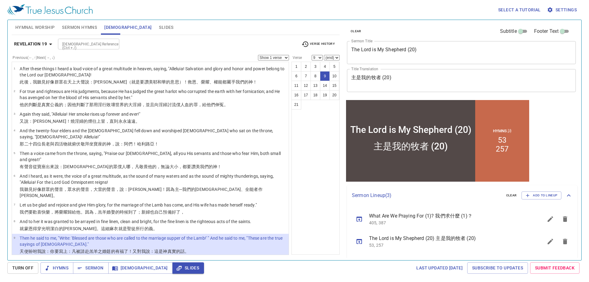
scroll to position [68, 0]
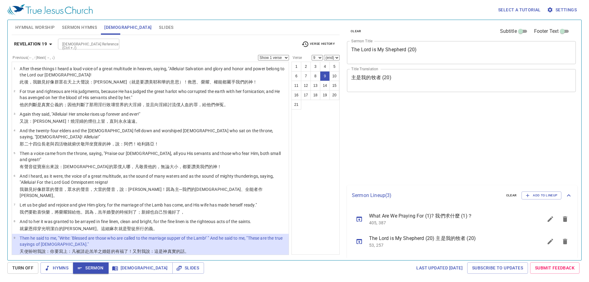
select select "9"
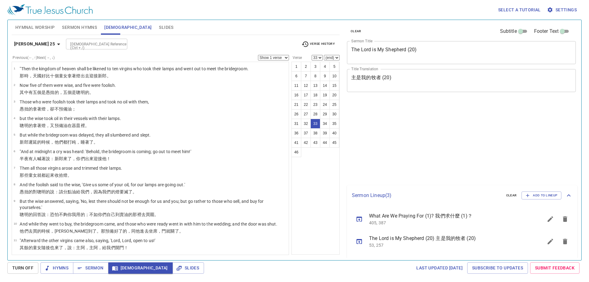
select select "33"
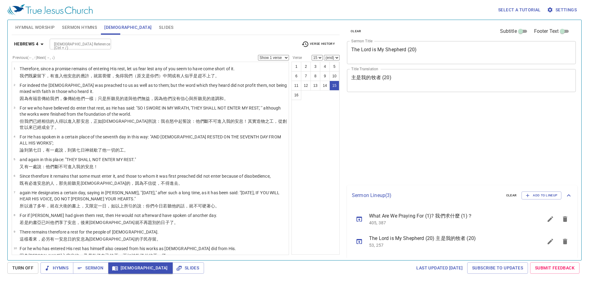
select select "15"
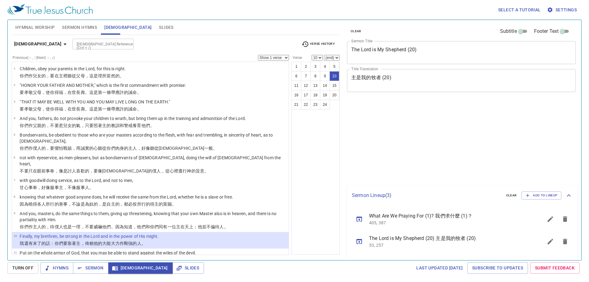
select select "10"
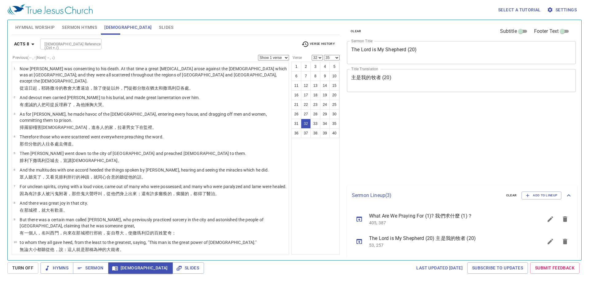
select select "32"
select select "35"
select select "32"
select select "35"
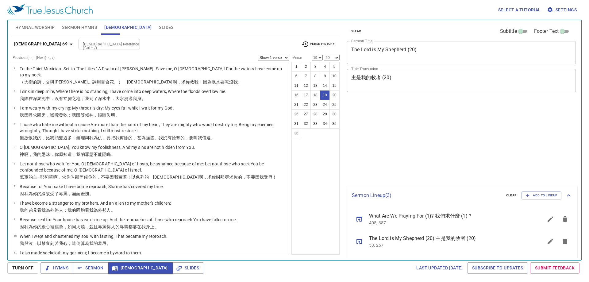
select select "19"
select select "20"
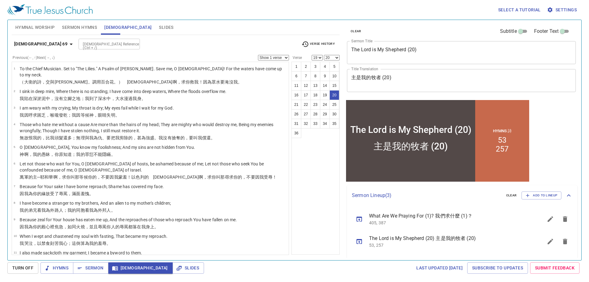
scroll to position [231, 0]
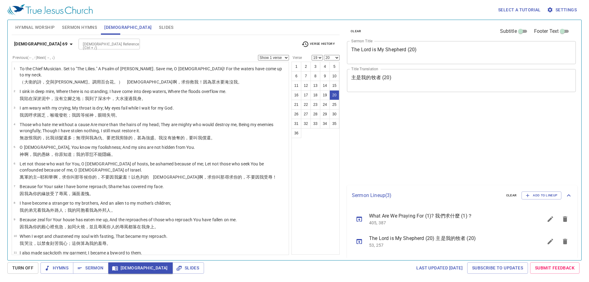
select select "19"
select select "20"
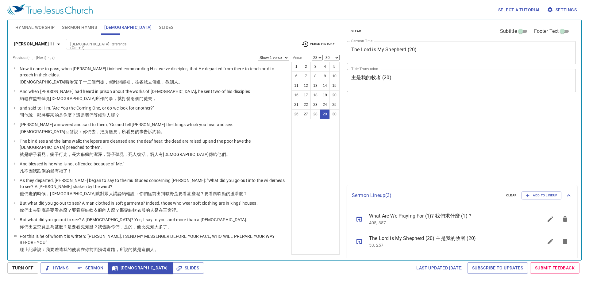
select select "28"
select select "30"
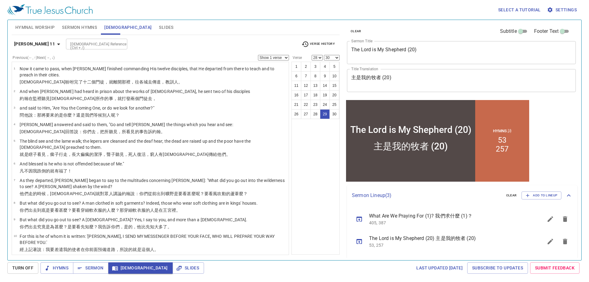
scroll to position [383, 0]
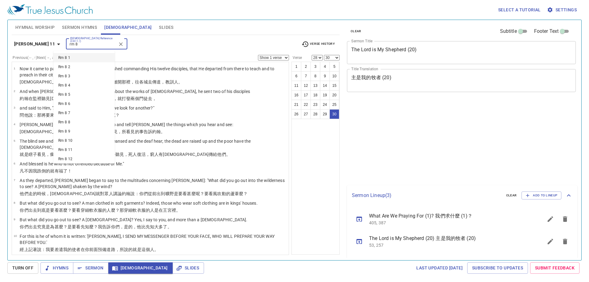
select select "28"
select select "30"
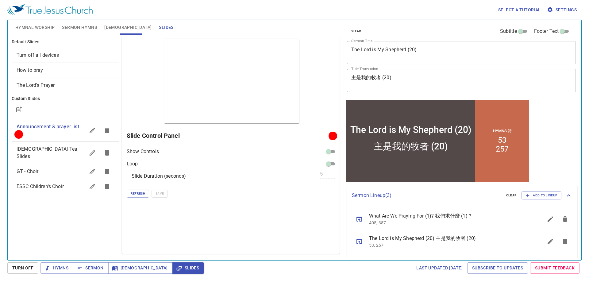
click at [260, 12] on div "Select a tutorial Settings" at bounding box center [293, 10] width 572 height 20
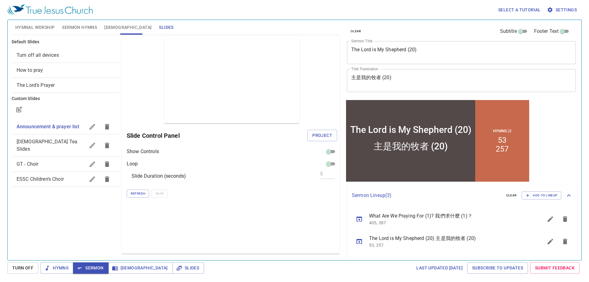
click at [183, 226] on div "Preview Only Slide Control Panel Project Show Controls Loop Slide Duration (sec…" at bounding box center [231, 144] width 218 height 217
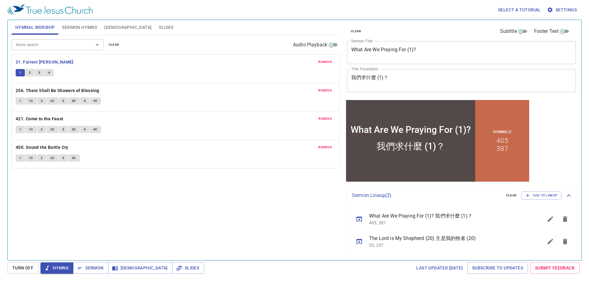
drag, startPoint x: 0, startPoint y: 0, endPoint x: 30, endPoint y: 74, distance: 79.7
click at [30, 74] on span "2" at bounding box center [30, 73] width 2 height 6
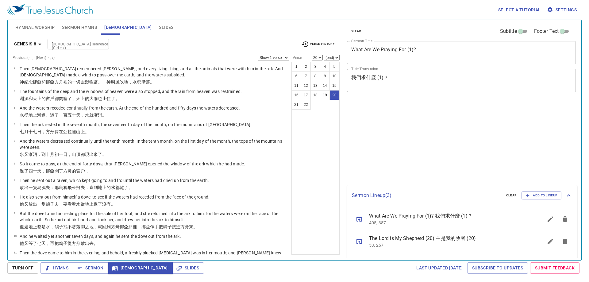
select select "20"
select select "21"
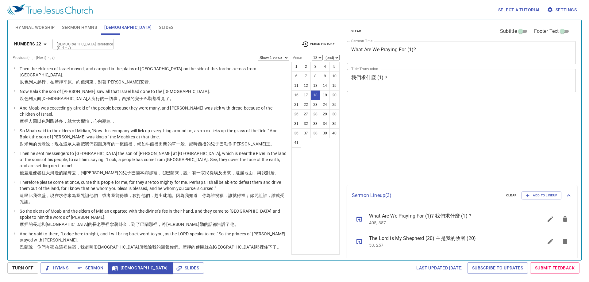
select select "18"
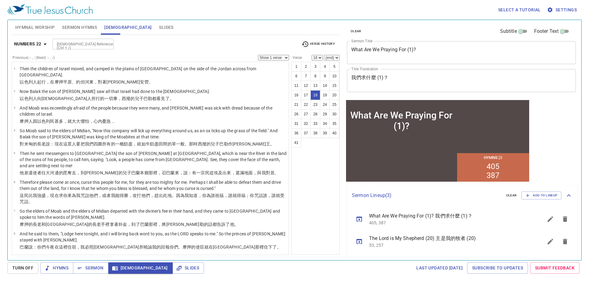
scroll to position [268, 0]
